Goal: Transaction & Acquisition: Purchase product/service

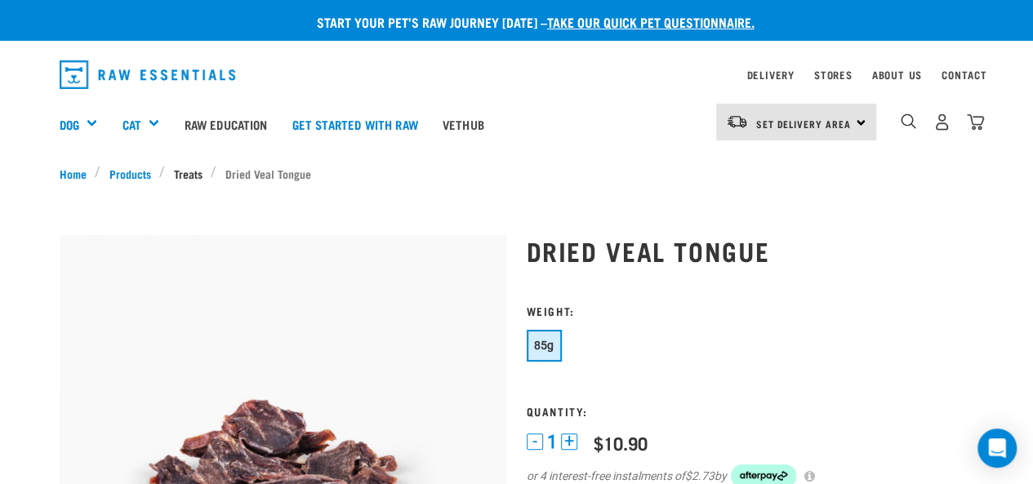
click at [194, 168] on link "Treats" at bounding box center [188, 173] width 46 height 17
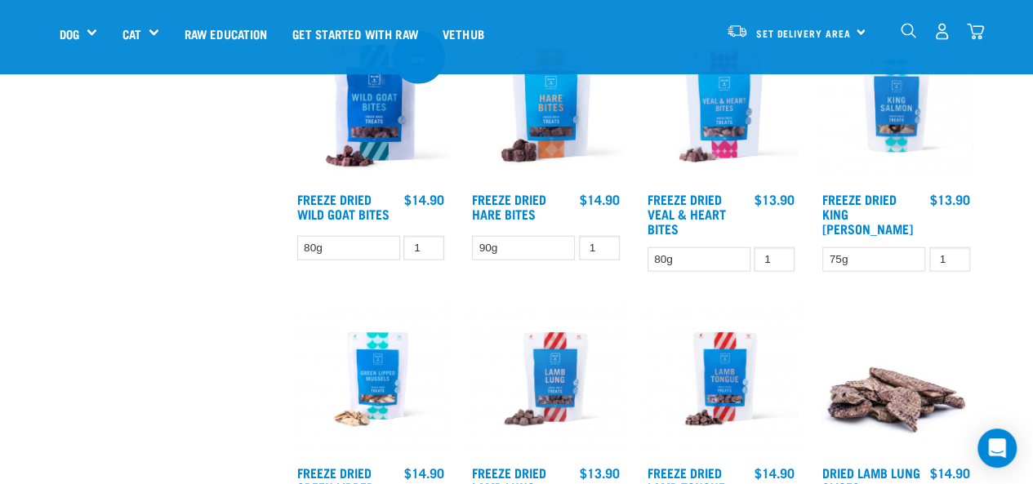
scroll to position [1736, 0]
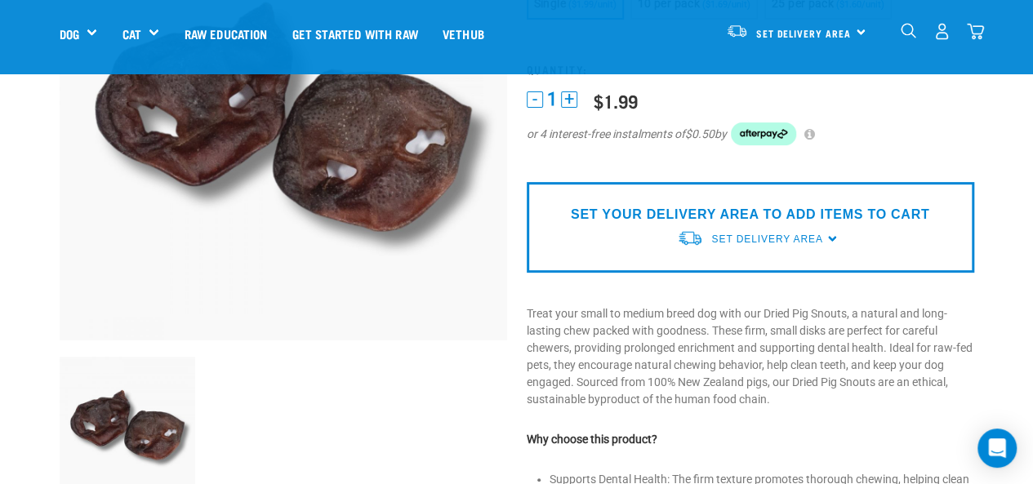
scroll to position [249, 0]
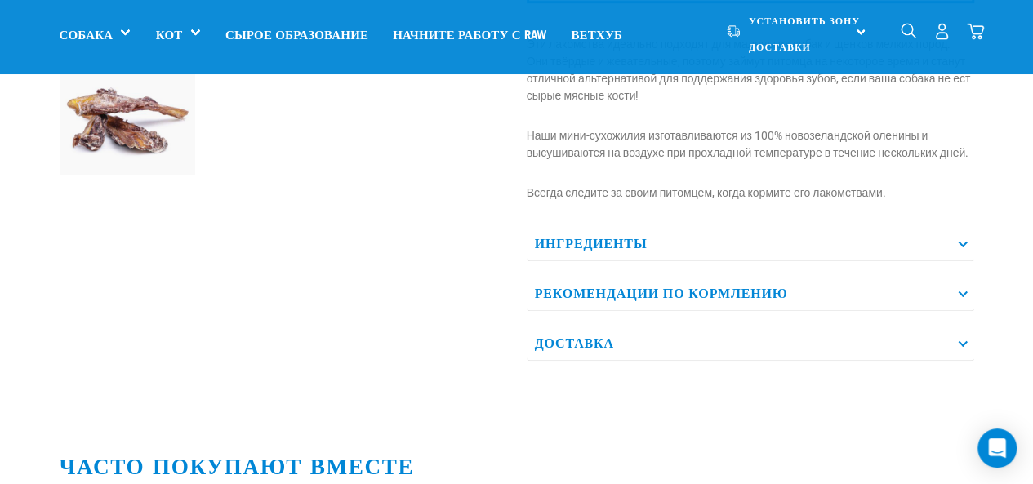
scroll to position [546, 0]
